Goal: Task Accomplishment & Management: Manage account settings

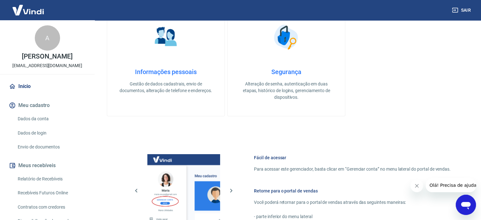
scroll to position [224, 0]
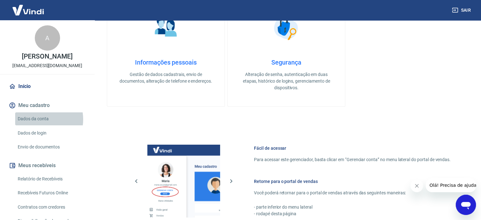
click at [39, 119] on link "Dados da conta" at bounding box center [51, 118] width 72 height 13
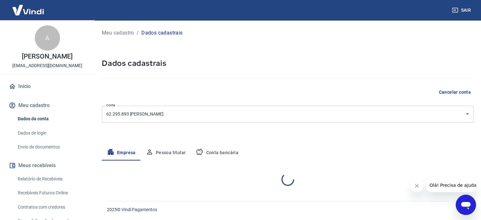
select select "SP"
select select "business"
click at [219, 153] on button "Conta bancária" at bounding box center [217, 152] width 53 height 15
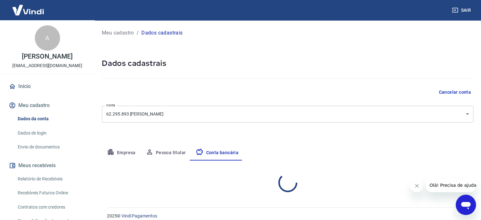
select select "1"
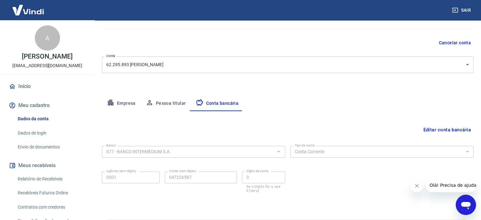
scroll to position [67, 0]
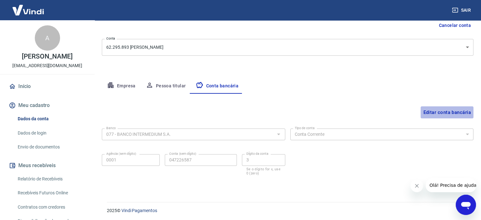
click at [428, 110] on button "Editar conta bancária" at bounding box center [446, 112] width 53 height 12
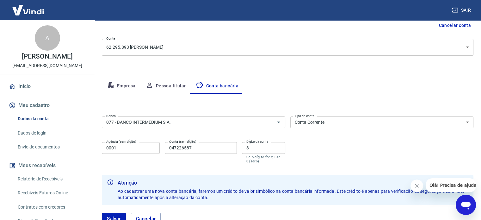
click at [169, 146] on input "047226587" at bounding box center [201, 148] width 72 height 12
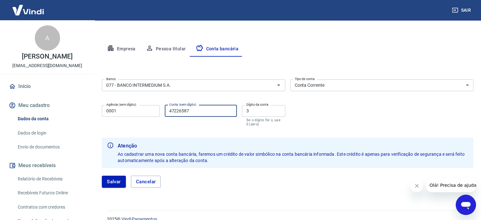
scroll to position [105, 0]
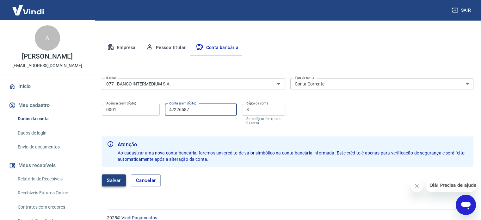
type input "47226587"
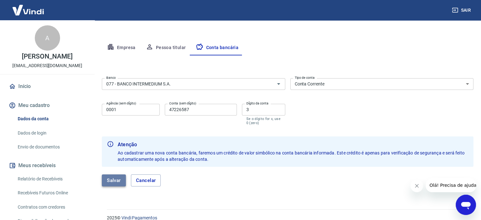
click at [111, 174] on button "Salvar" at bounding box center [114, 180] width 24 height 12
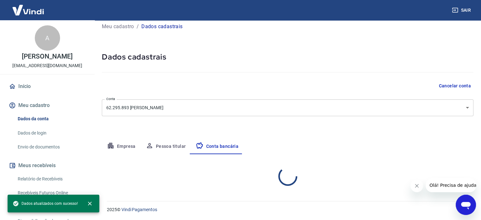
scroll to position [68, 0]
select select "1"
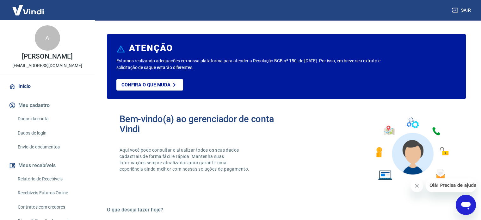
click at [40, 118] on link "Dados da conta" at bounding box center [51, 118] width 72 height 13
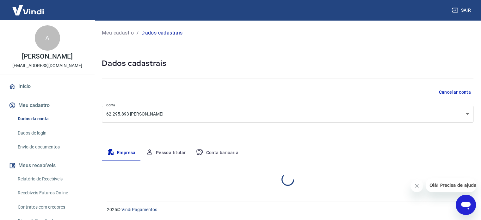
select select "SP"
select select "business"
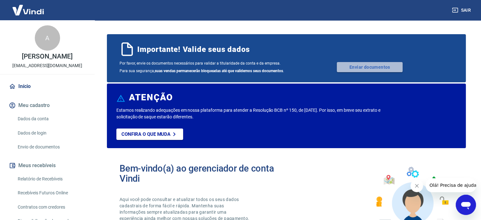
click at [373, 64] on link "Enviar documentos" at bounding box center [369, 67] width 66 height 10
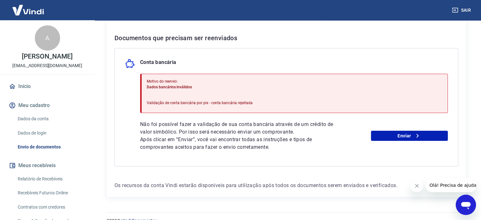
scroll to position [121, 0]
click at [409, 136] on link "Enviar" at bounding box center [409, 135] width 77 height 10
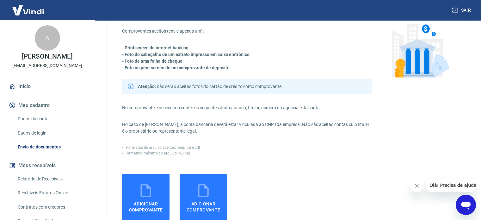
scroll to position [36, 0]
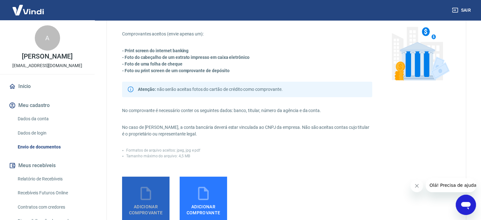
click at [149, 202] on span "Adicionar comprovante" at bounding box center [145, 208] width 42 height 14
click at [0, 0] on input "Adicionar comprovante" at bounding box center [0, 0] width 0 height 0
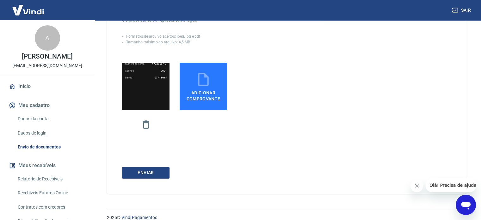
scroll to position [149, 0]
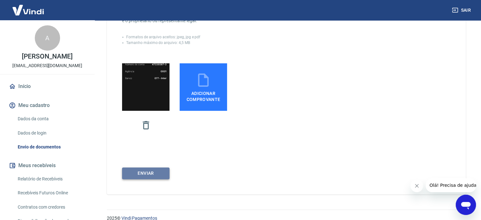
click at [148, 174] on button "ENVIAR" at bounding box center [145, 173] width 47 height 12
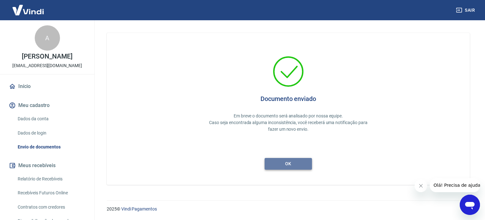
click at [291, 161] on button "ok" at bounding box center [288, 164] width 47 height 12
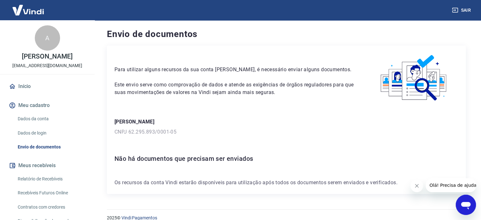
click at [291, 161] on h6 "Não há documentos que precisam ser enviados" at bounding box center [285, 158] width 343 height 10
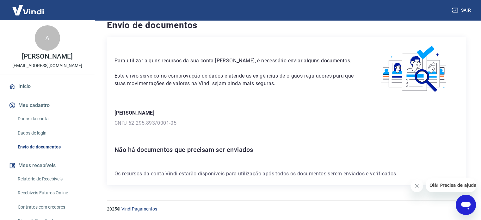
click at [37, 120] on link "Dados da conta" at bounding box center [51, 118] width 72 height 13
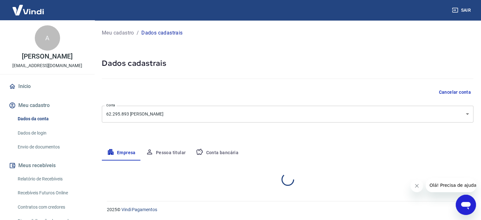
select select "SP"
select select "business"
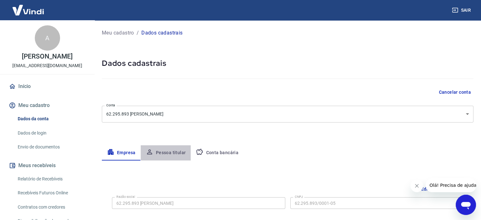
click at [174, 154] on button "Pessoa titular" at bounding box center [166, 152] width 50 height 15
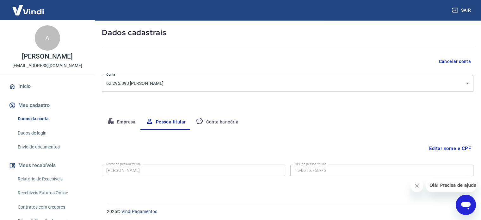
scroll to position [33, 0]
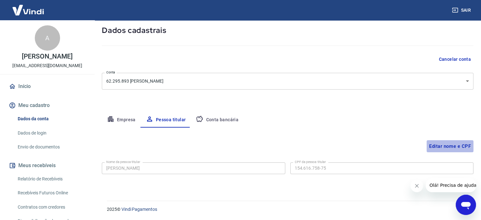
click at [455, 143] on button "Editar nome e CPF" at bounding box center [449, 146] width 47 height 12
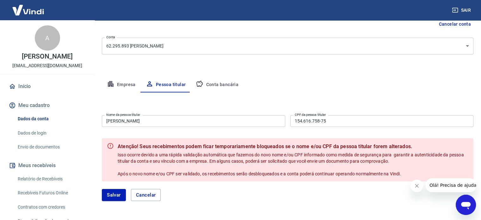
scroll to position [68, 0]
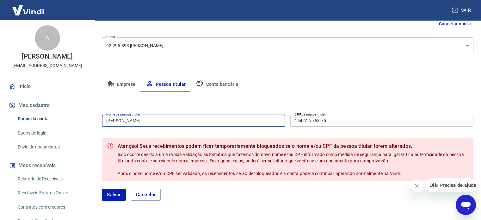
click at [166, 120] on input "[PERSON_NAME]" at bounding box center [193, 121] width 183 height 12
type input "A"
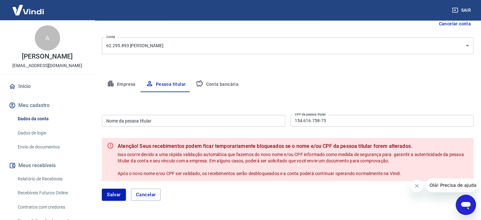
click at [451, 79] on div "Empresa Pessoa titular Conta bancária" at bounding box center [287, 84] width 371 height 15
click at [369, 121] on input "154.616.758-75" at bounding box center [381, 121] width 183 height 12
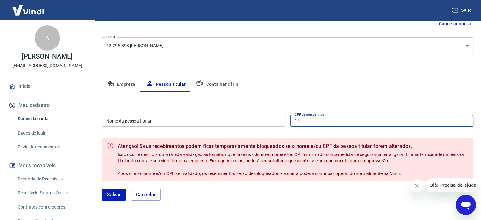
type input "1"
type input "859.839.325-86"
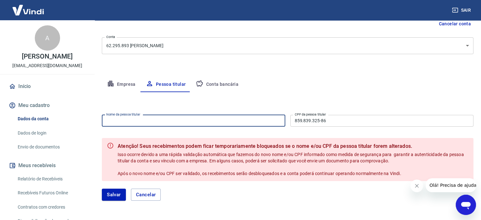
click at [207, 122] on input "Nome da pessoa titular" at bounding box center [193, 121] width 183 height 12
type input "[PERSON_NAME]"
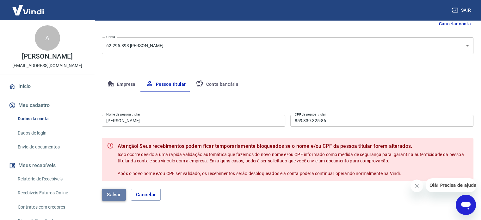
click at [111, 193] on button "Salvar" at bounding box center [114, 194] width 24 height 12
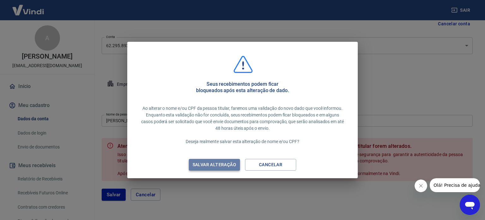
click at [220, 164] on div "Salvar alteração" at bounding box center [214, 165] width 59 height 8
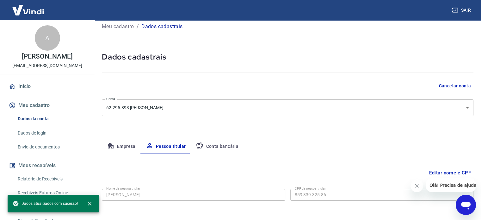
scroll to position [33, 0]
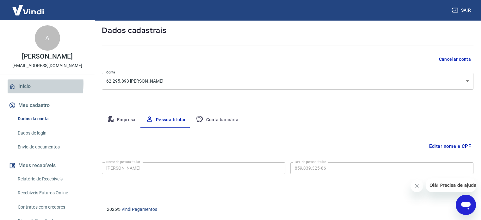
click at [27, 84] on link "Início" at bounding box center [47, 86] width 79 height 14
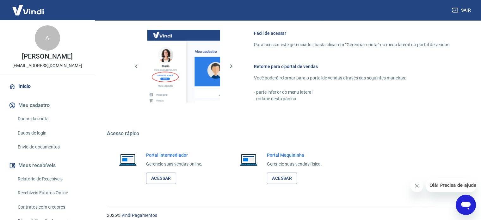
scroll to position [394, 0]
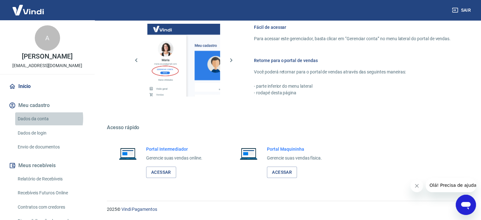
click at [35, 118] on link "Dados da conta" at bounding box center [51, 118] width 72 height 13
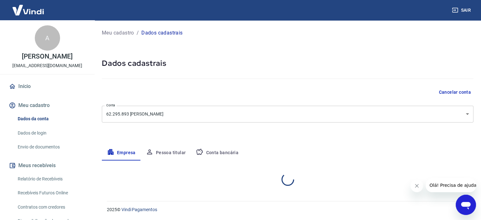
select select "SP"
select select "business"
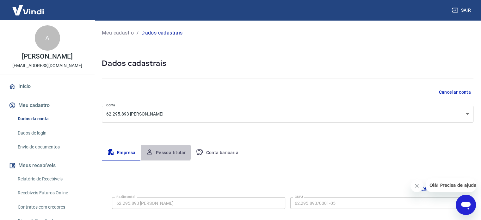
click at [160, 152] on button "Pessoa titular" at bounding box center [166, 152] width 50 height 15
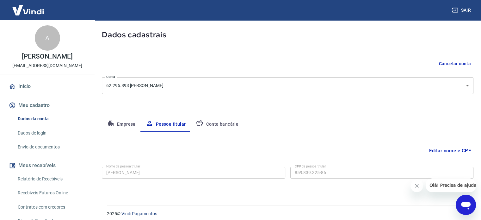
scroll to position [33, 0]
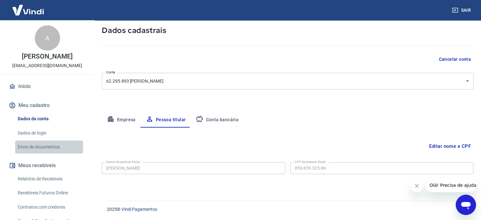
click at [39, 146] on link "Envio de documentos" at bounding box center [51, 146] width 72 height 13
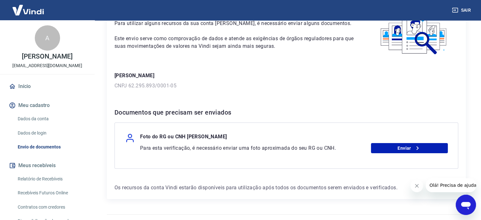
scroll to position [60, 0]
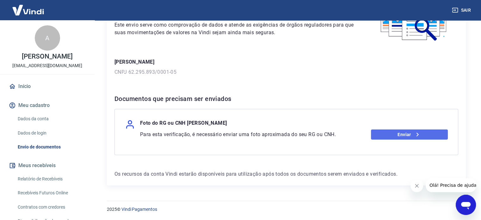
click at [393, 134] on link "Enviar" at bounding box center [409, 134] width 77 height 10
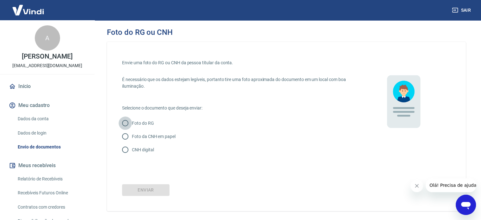
click at [127, 122] on input "Foto do RG" at bounding box center [124, 122] width 13 height 13
radio input "true"
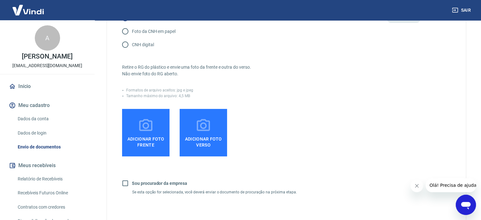
scroll to position [103, 0]
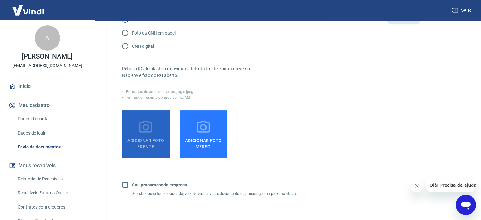
click at [146, 130] on icon at bounding box center [145, 126] width 13 height 12
click at [0, 0] on input "Adicionar foto frente" at bounding box center [0, 0] width 0 height 0
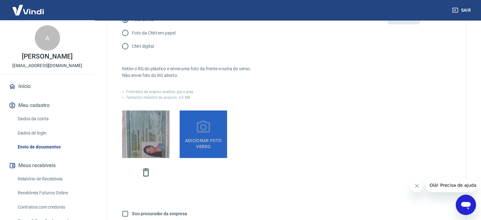
click at [209, 143] on span "Adicionar foto verso" at bounding box center [203, 142] width 42 height 14
click at [0, 0] on input "Adicionar foto verso" at bounding box center [0, 0] width 0 height 0
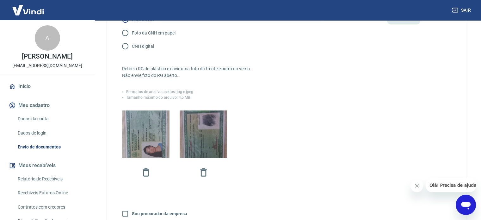
click at [479, 136] on div "Foto do RG ou CNH Envie uma foto do RG ou CNH da pessoa titular da conta. É nec…" at bounding box center [286, 102] width 389 height 370
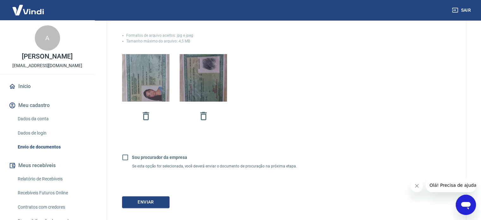
scroll to position [178, 0]
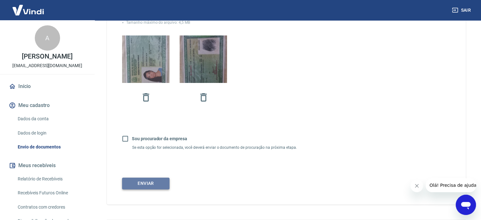
click at [157, 183] on button "Enviar" at bounding box center [145, 183] width 47 height 12
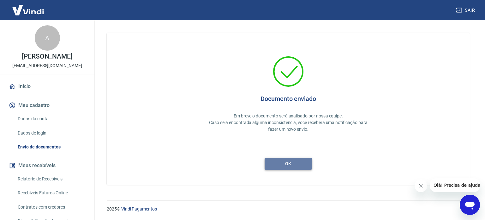
click at [279, 161] on button "ok" at bounding box center [288, 164] width 47 height 12
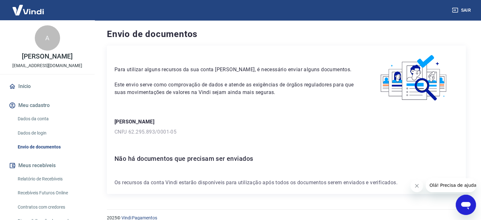
click at [33, 87] on link "Início" at bounding box center [47, 86] width 79 height 14
